Goal: Obtain resource: Download file/media

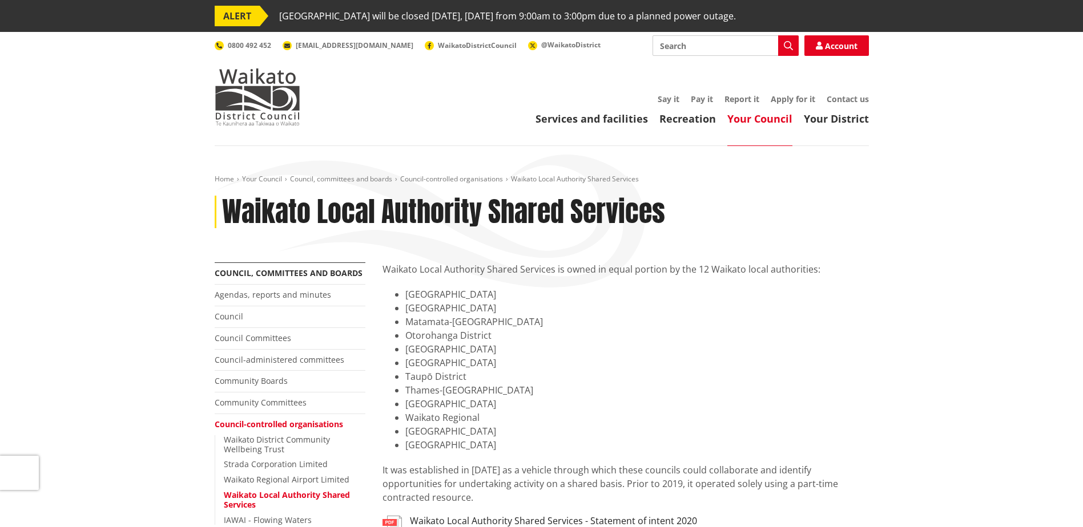
scroll to position [57, 0]
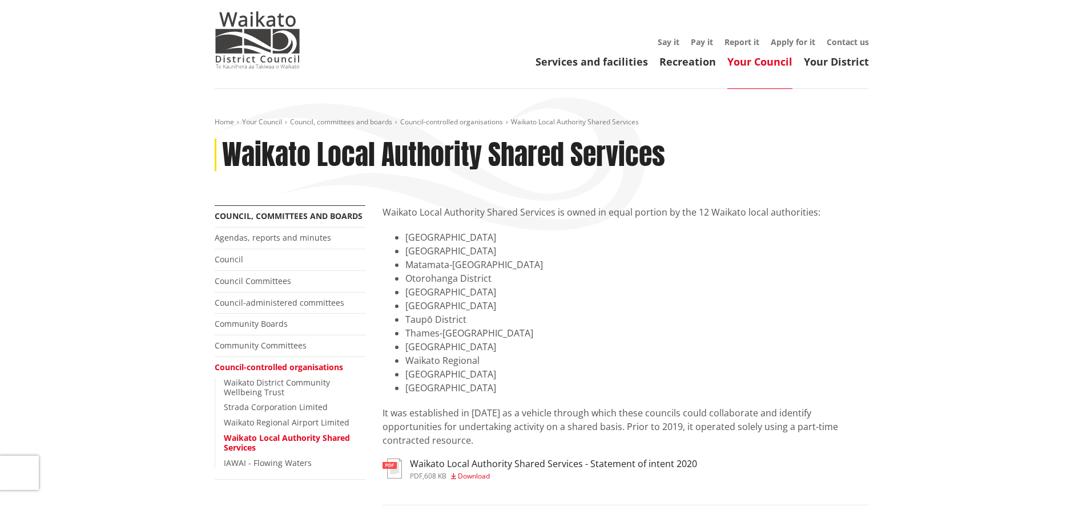
click at [524, 459] on h3 "Waikato Local Authority Shared Services - Statement of intent 2020" at bounding box center [553, 464] width 287 height 11
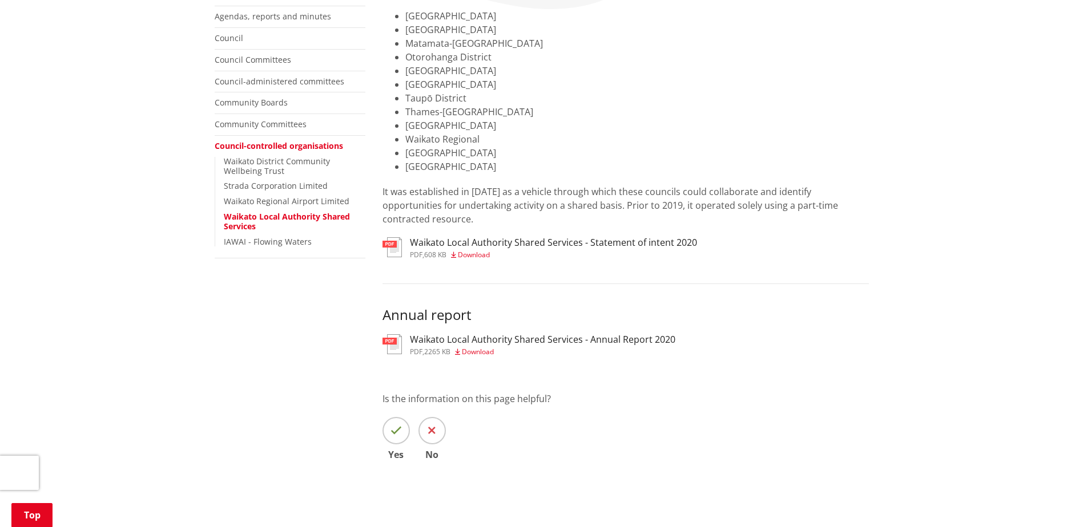
scroll to position [285, 0]
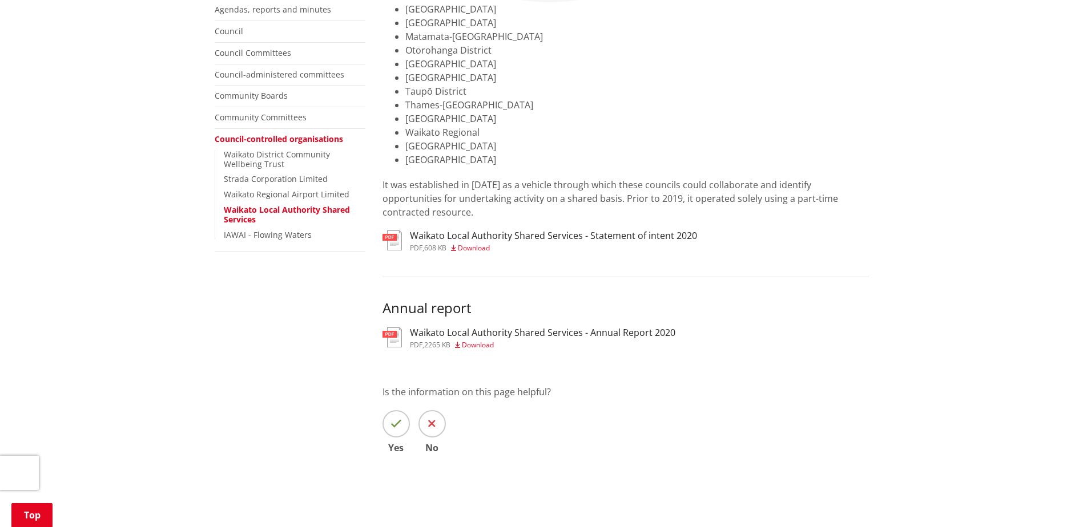
click at [603, 328] on h3 "Waikato Local Authority Shared Services - Annual Report 2020" at bounding box center [542, 333] width 265 height 11
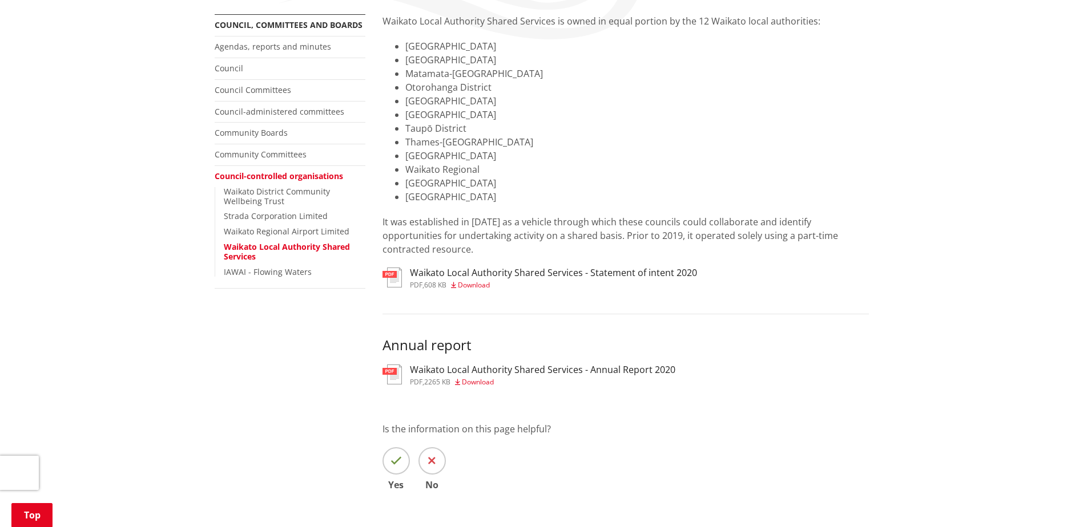
scroll to position [228, 0]
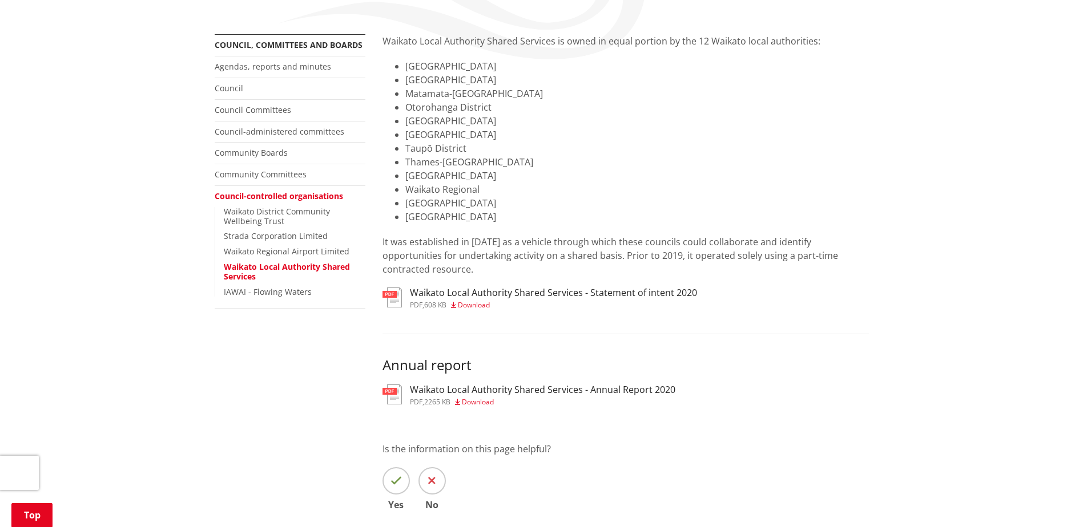
click at [298, 268] on link "Waikato Local Authority Shared Services" at bounding box center [287, 271] width 126 height 21
